Goal: Find specific page/section: Find specific page/section

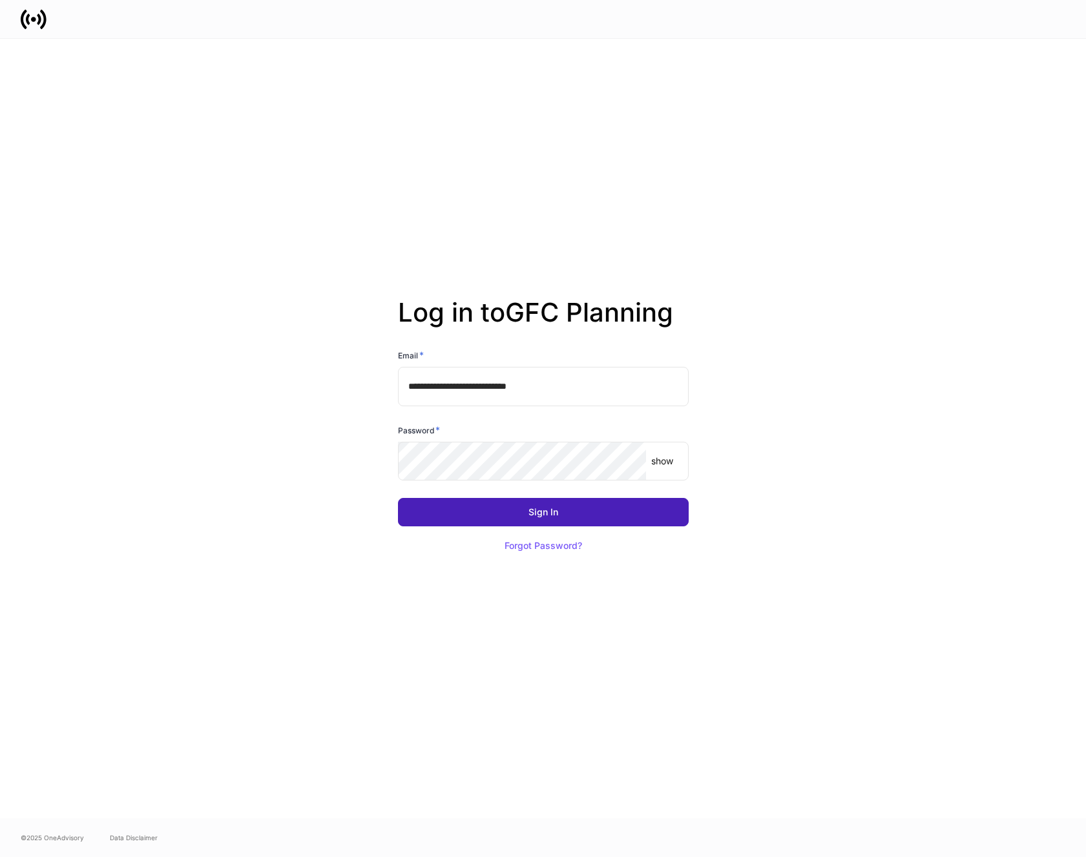
click at [544, 509] on div "Sign In" at bounding box center [543, 512] width 30 height 9
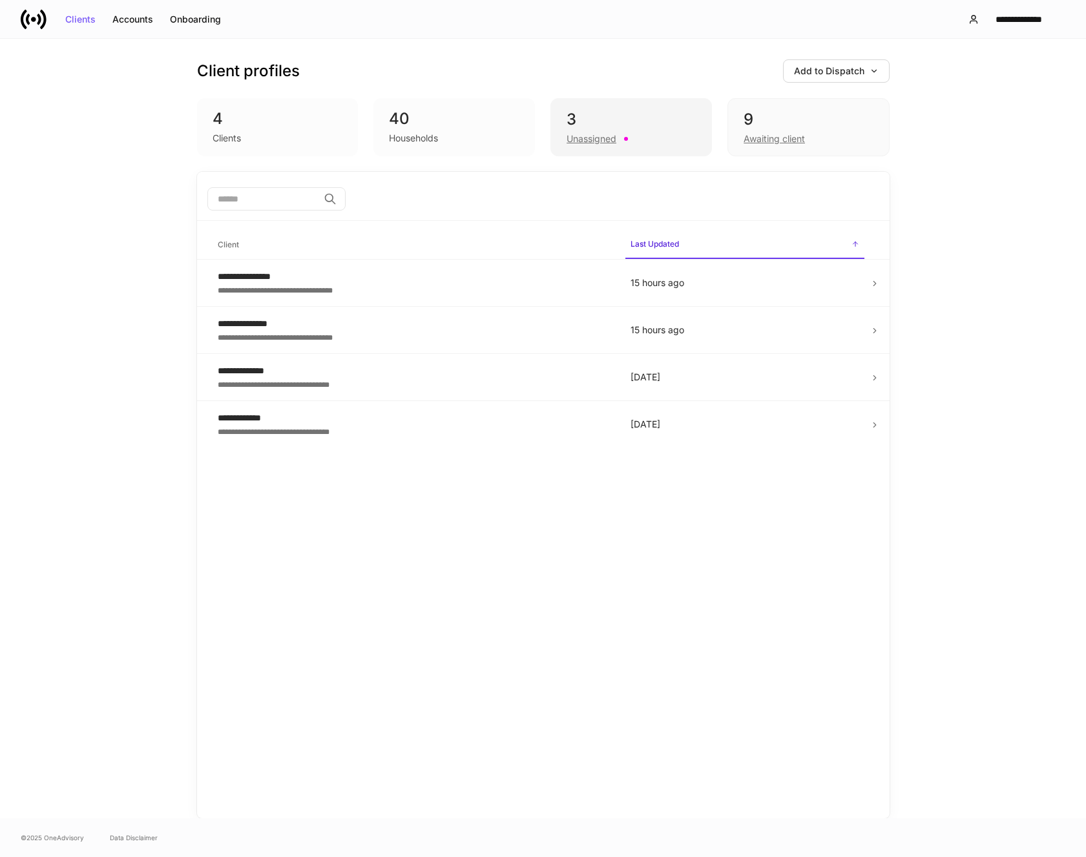
click at [584, 135] on div "Unassigned" at bounding box center [591, 138] width 50 height 13
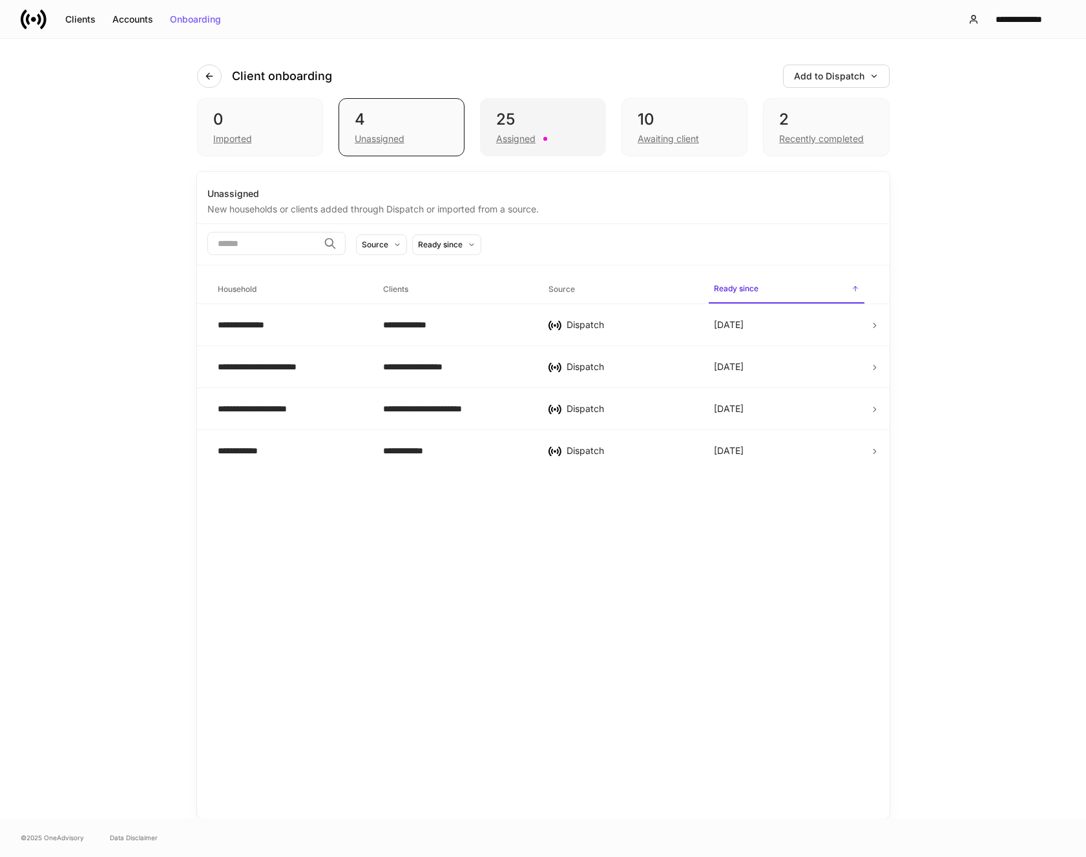
click at [507, 137] on div "Assigned" at bounding box center [515, 138] width 39 height 13
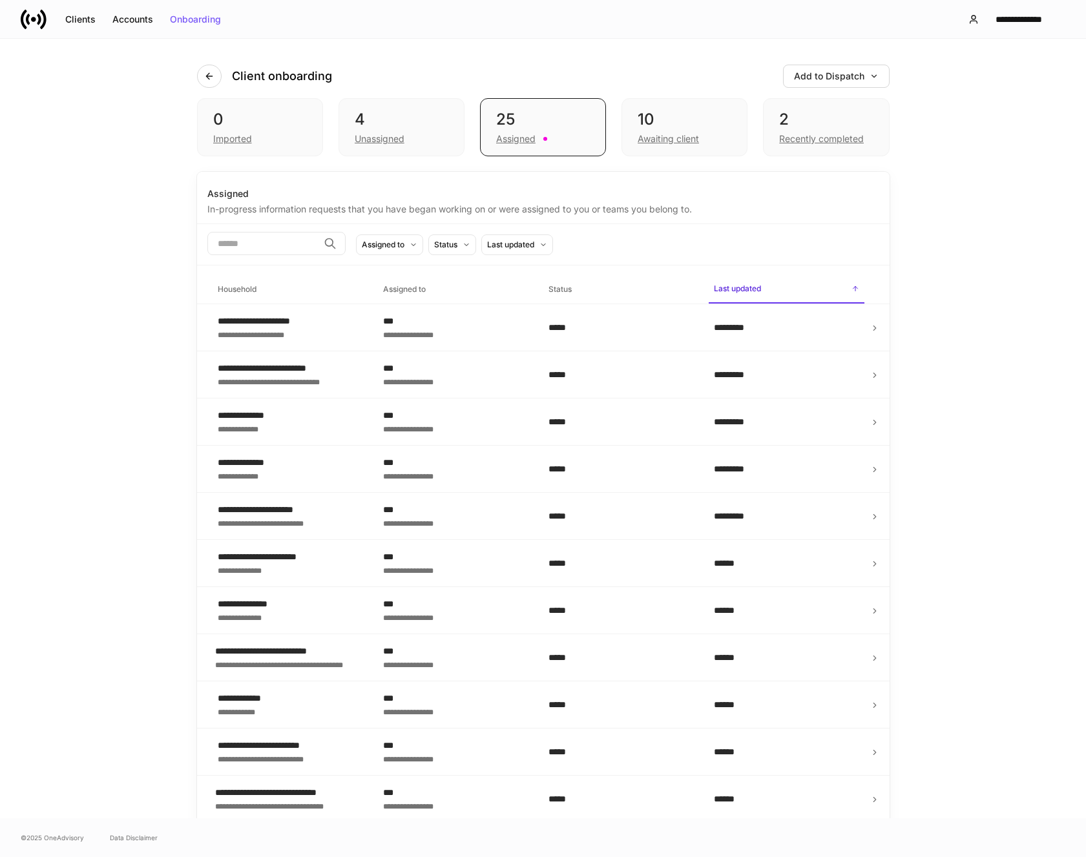
click at [225, 286] on h6 "Household" at bounding box center [237, 289] width 39 height 12
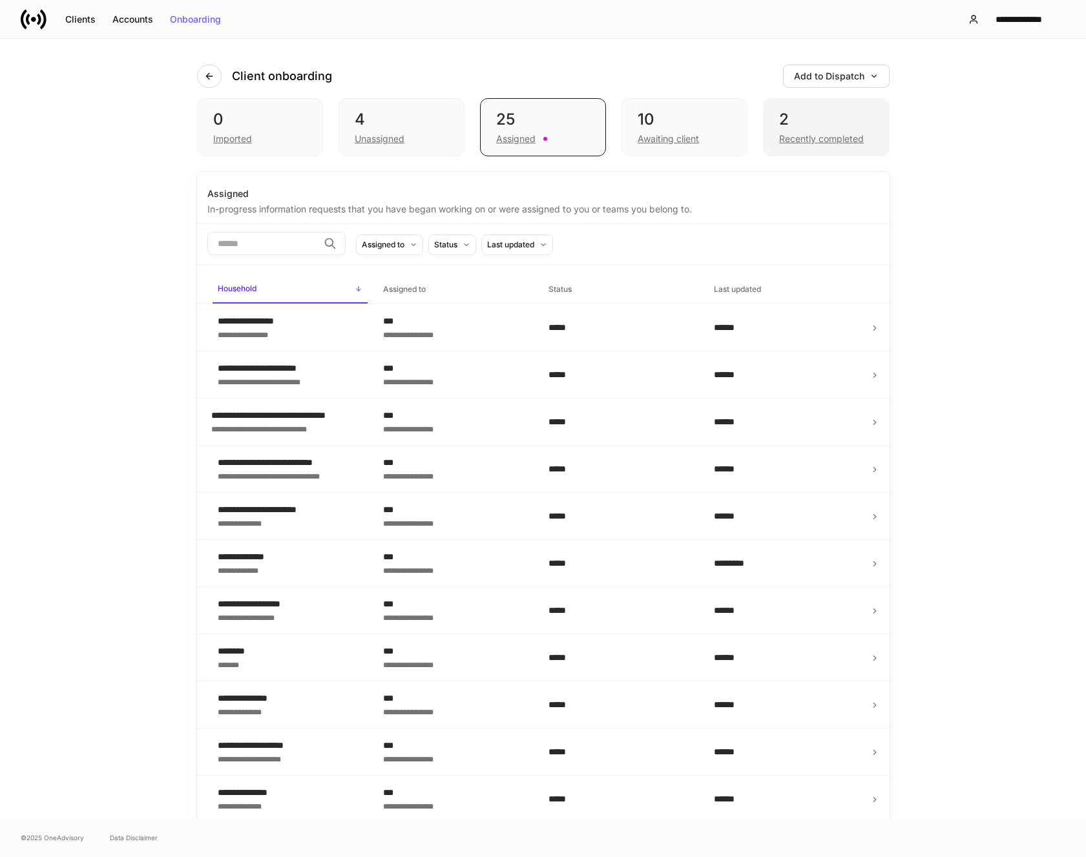
click at [817, 139] on div "Recently completed" at bounding box center [821, 138] width 85 height 13
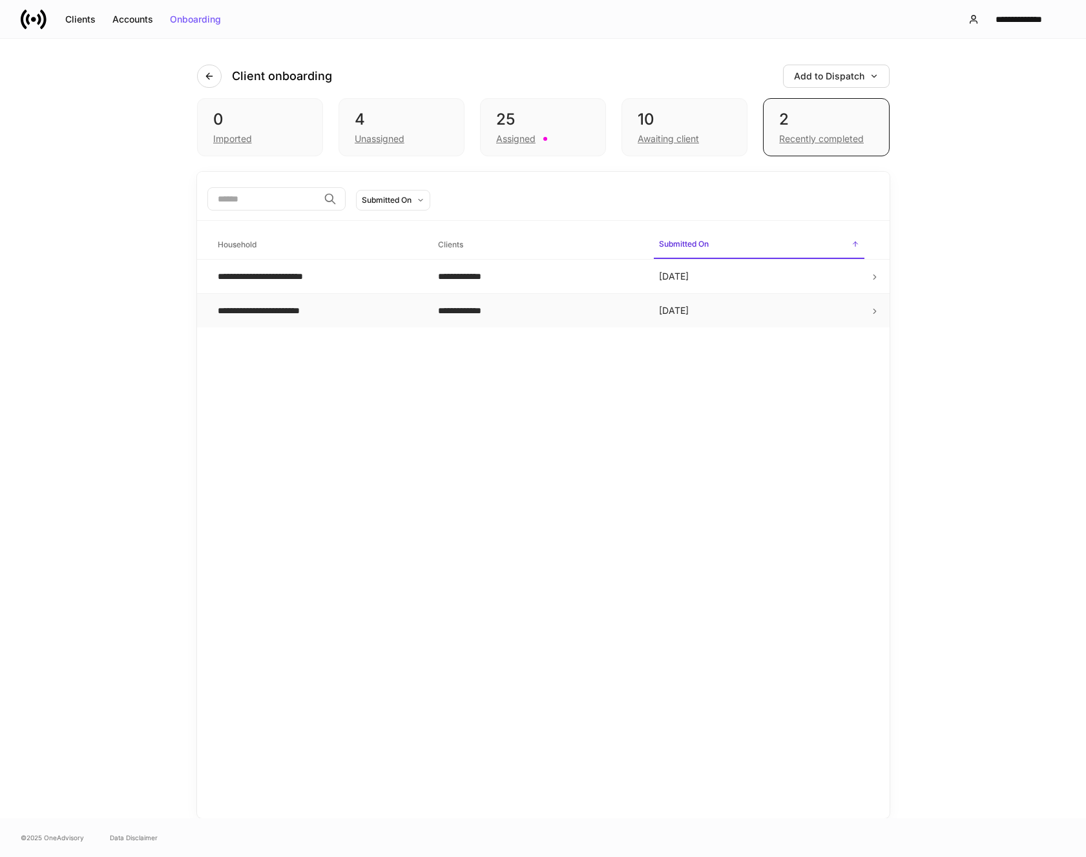
click at [330, 314] on div "**********" at bounding box center [278, 310] width 121 height 13
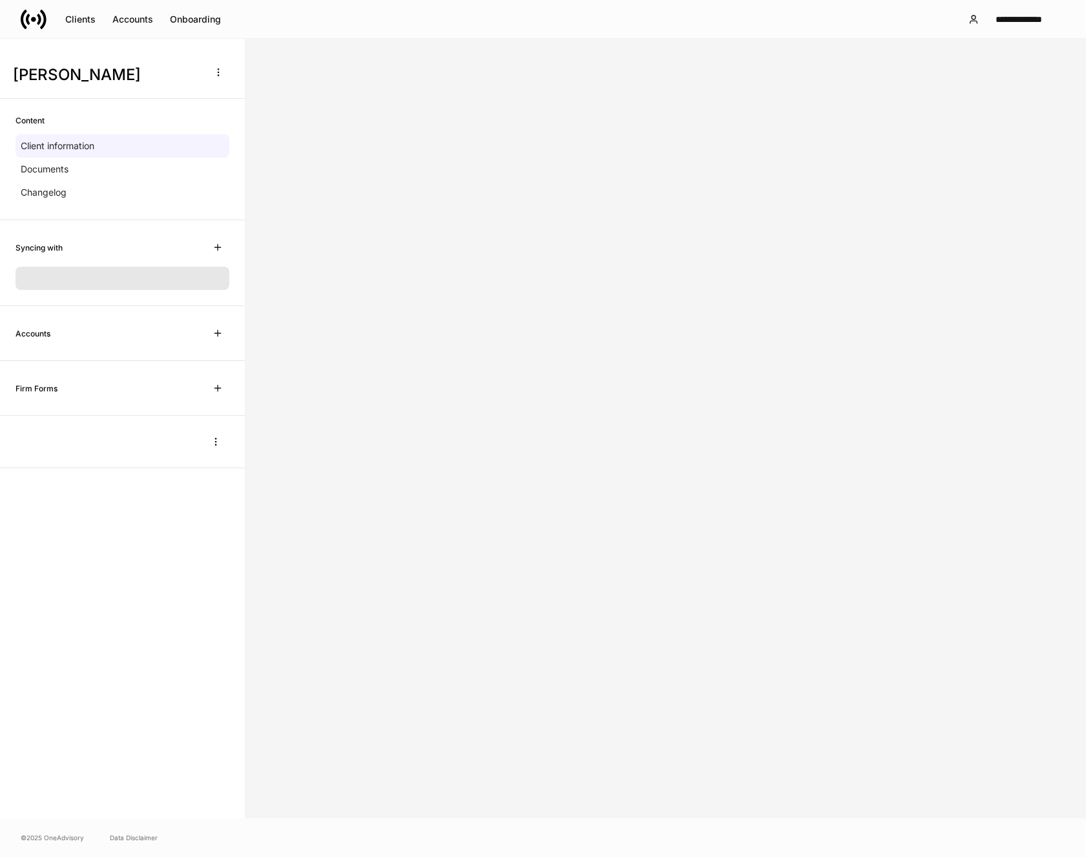
click at [330, 314] on div at bounding box center [665, 429] width 840 height 780
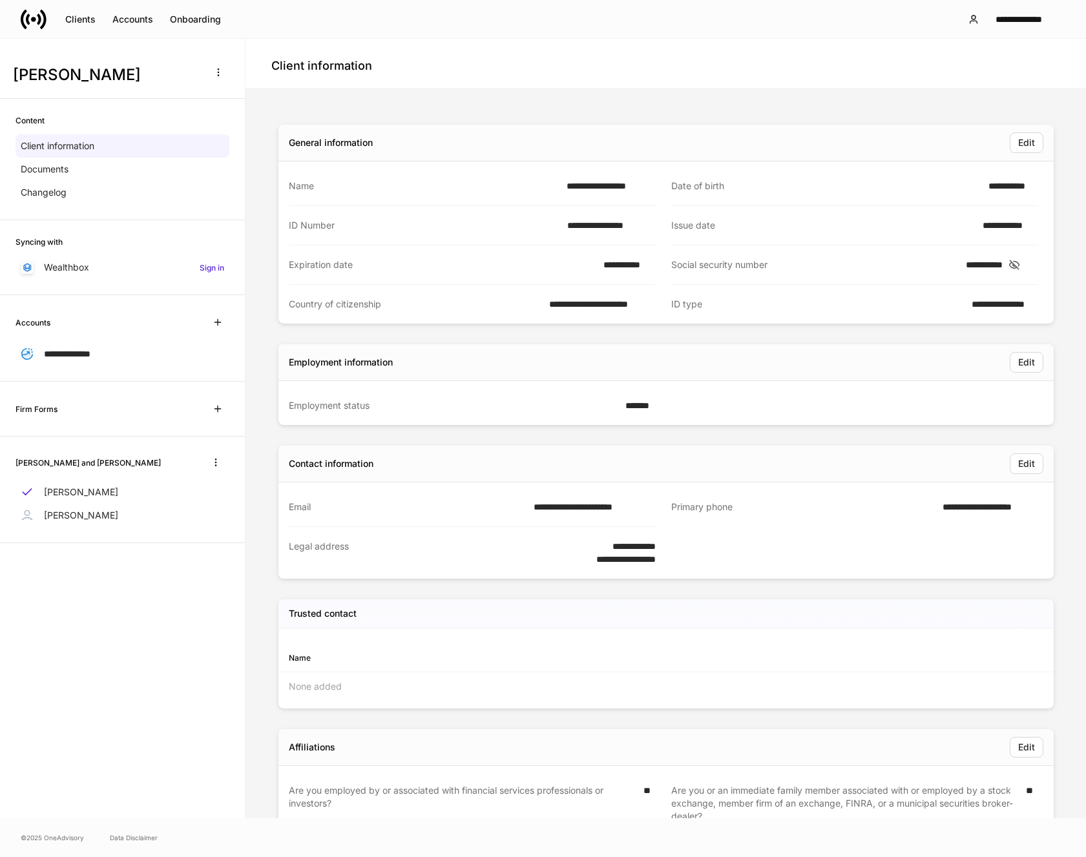
click at [789, 50] on div "Client information" at bounding box center [665, 64] width 840 height 50
click at [33, 170] on p "Documents" at bounding box center [45, 169] width 48 height 13
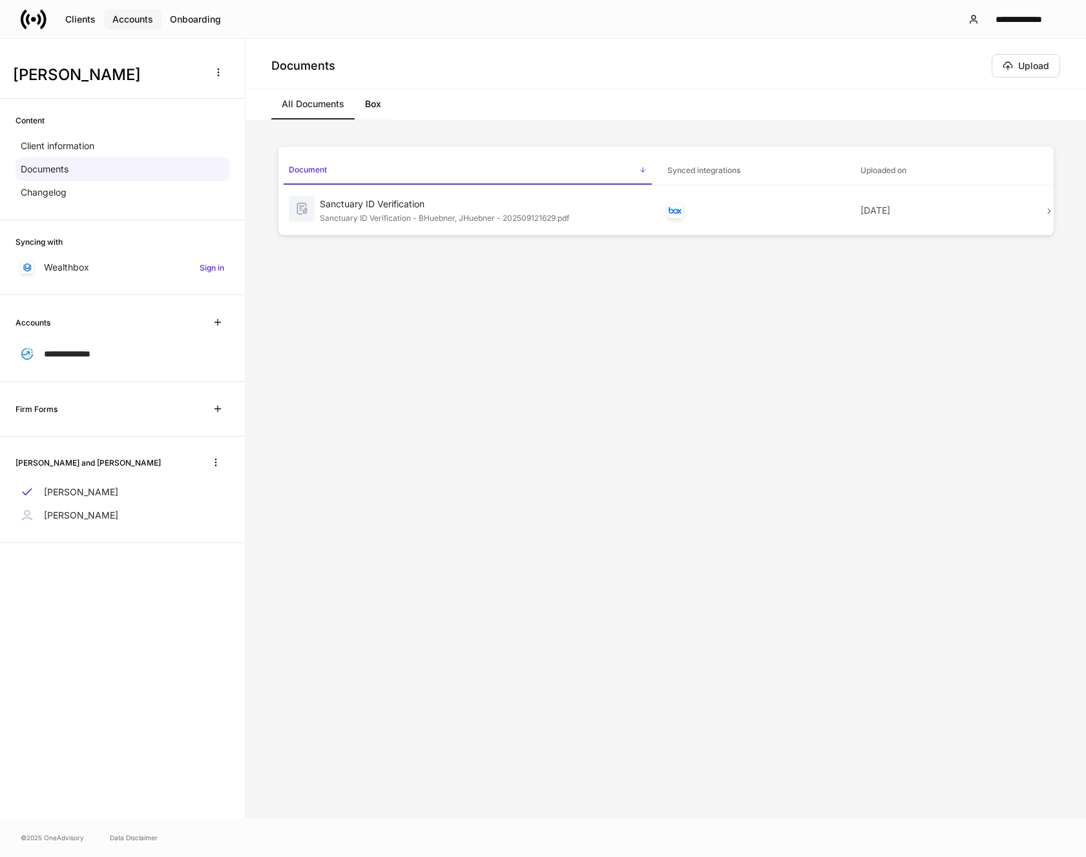
click at [132, 19] on div "Accounts" at bounding box center [132, 19] width 41 height 9
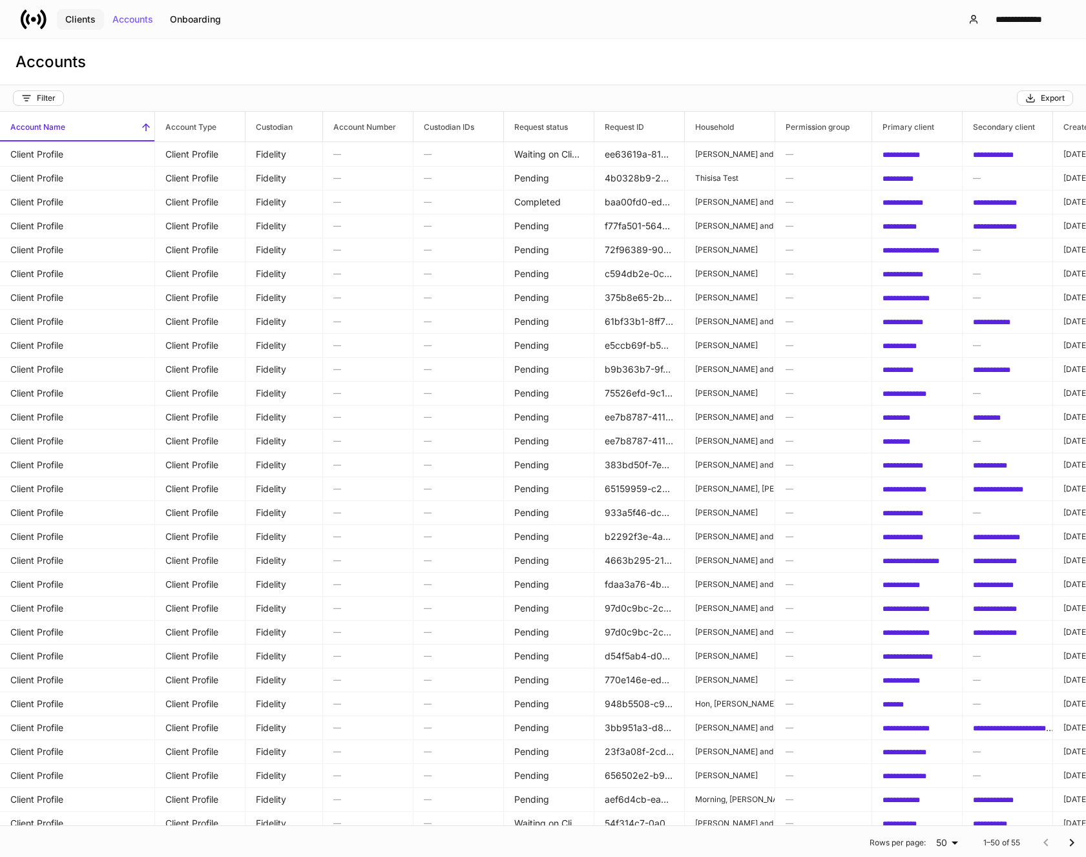
click at [79, 21] on div "Clients" at bounding box center [80, 19] width 30 height 9
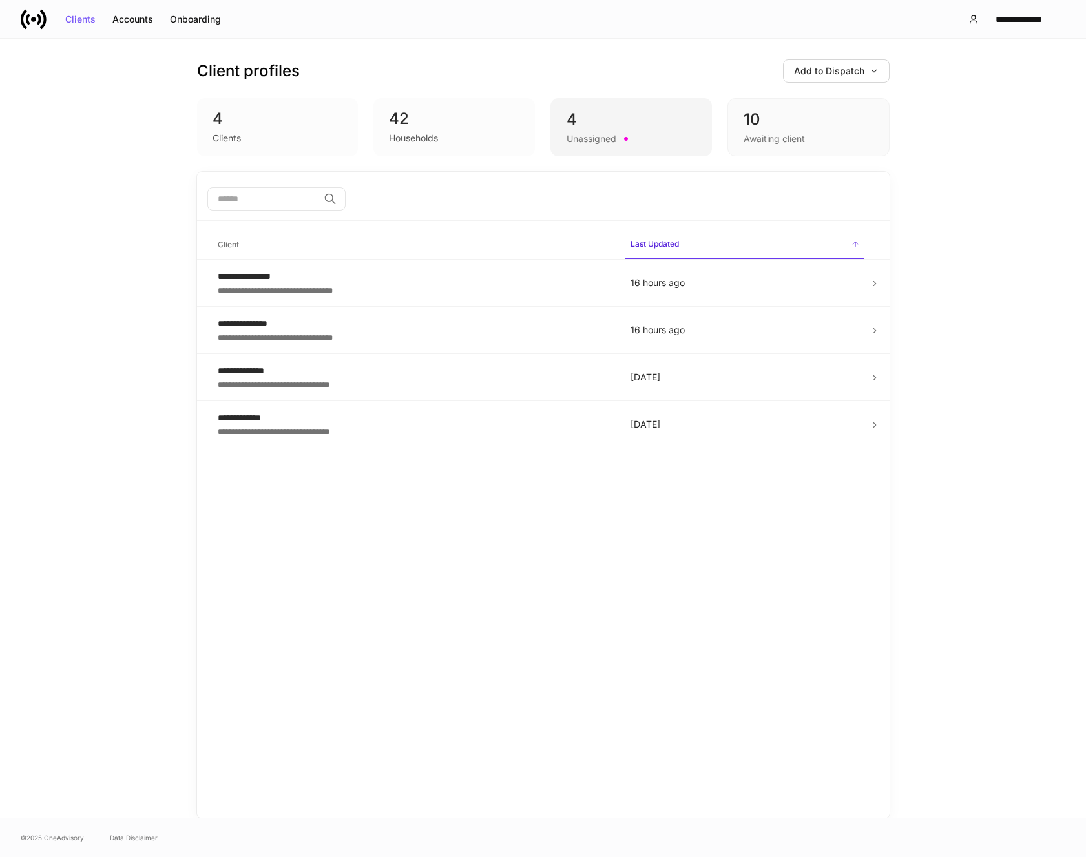
click at [594, 139] on div "Unassigned" at bounding box center [591, 138] width 50 height 13
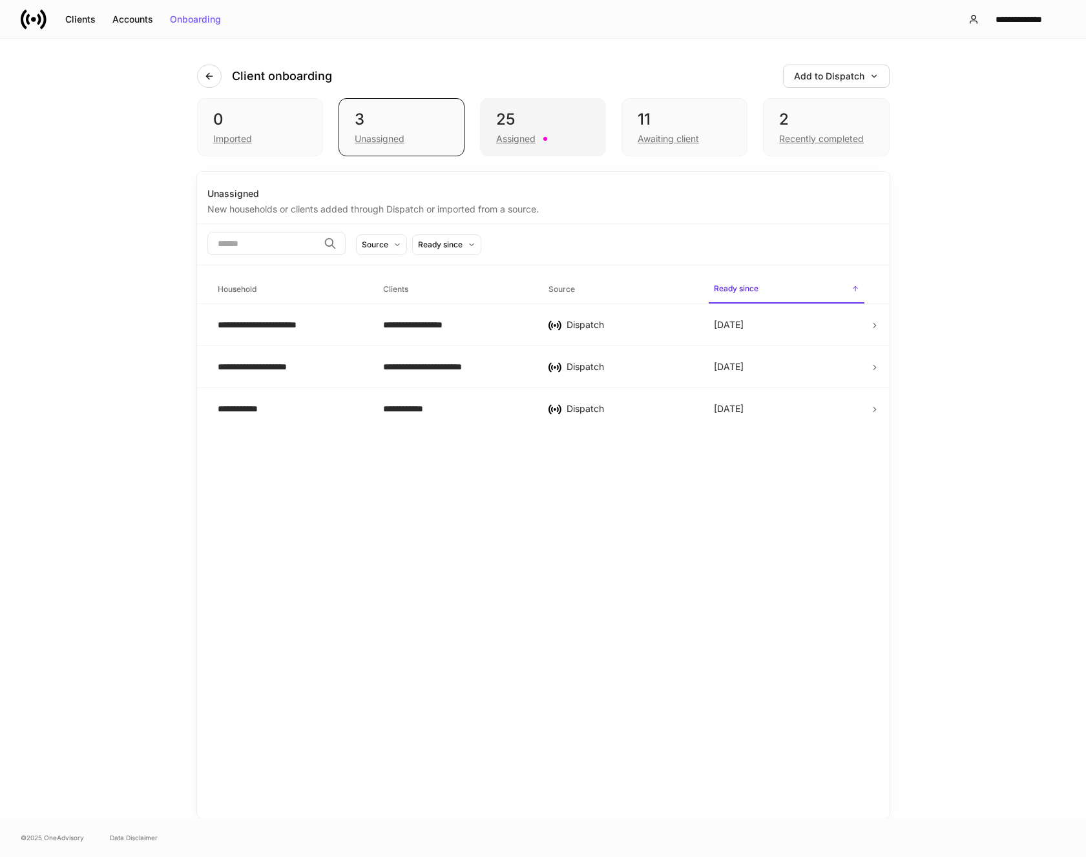
click at [510, 135] on div "Assigned" at bounding box center [515, 138] width 39 height 13
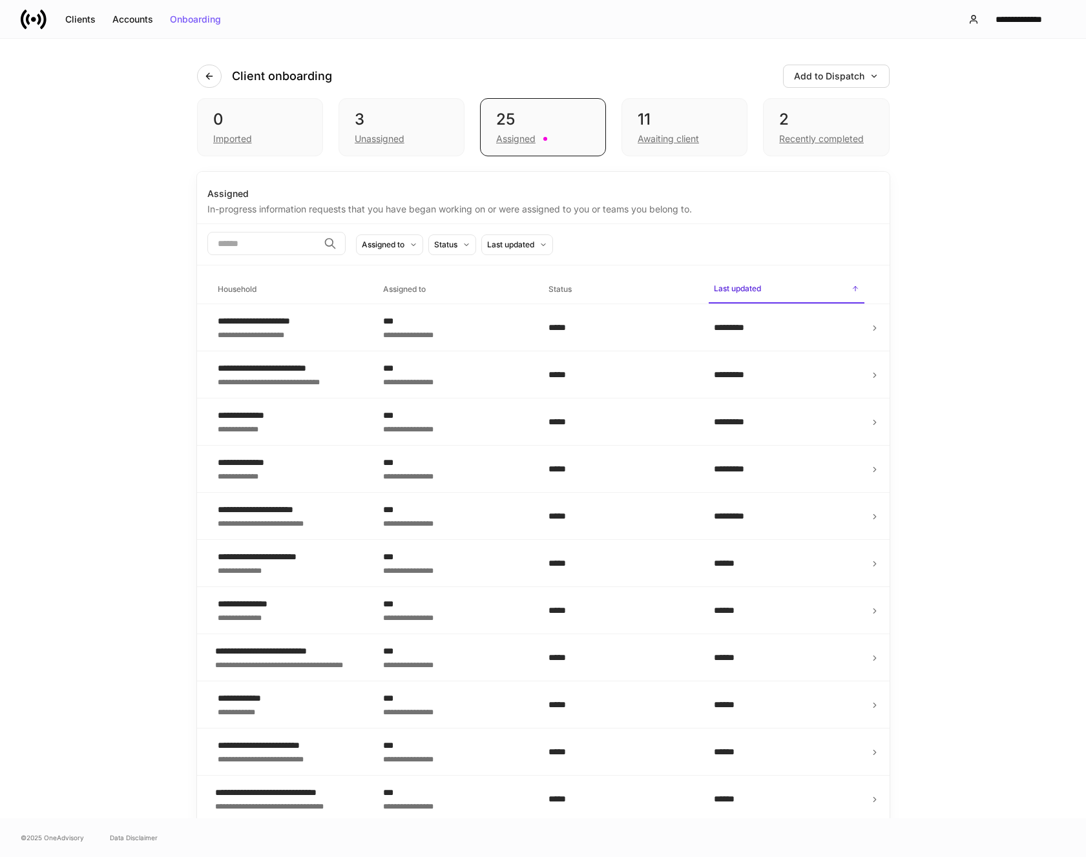
click at [247, 289] on h6 "Household" at bounding box center [237, 289] width 39 height 12
